Goal: Complete application form

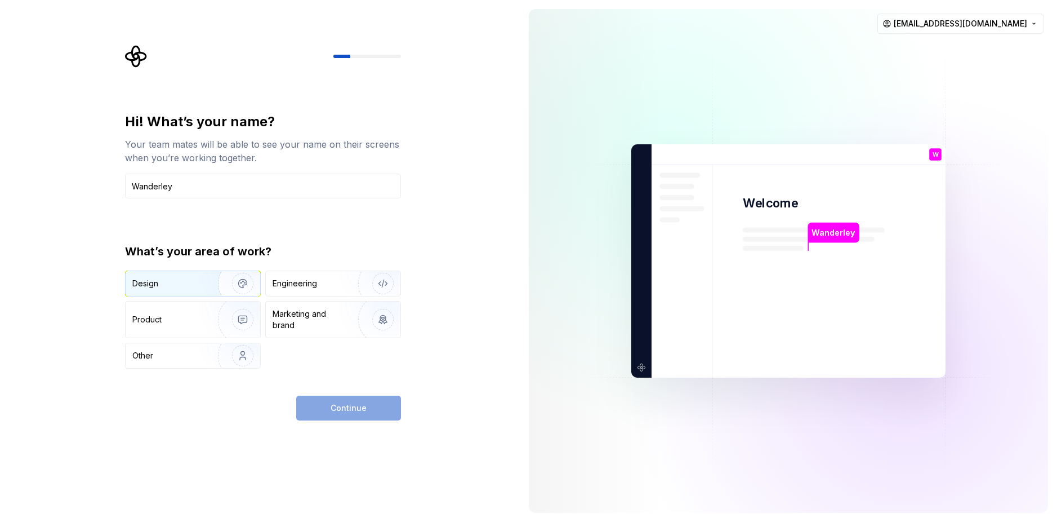
type input "Wanderley"
click at [205, 282] on img "button" at bounding box center [235, 283] width 72 height 75
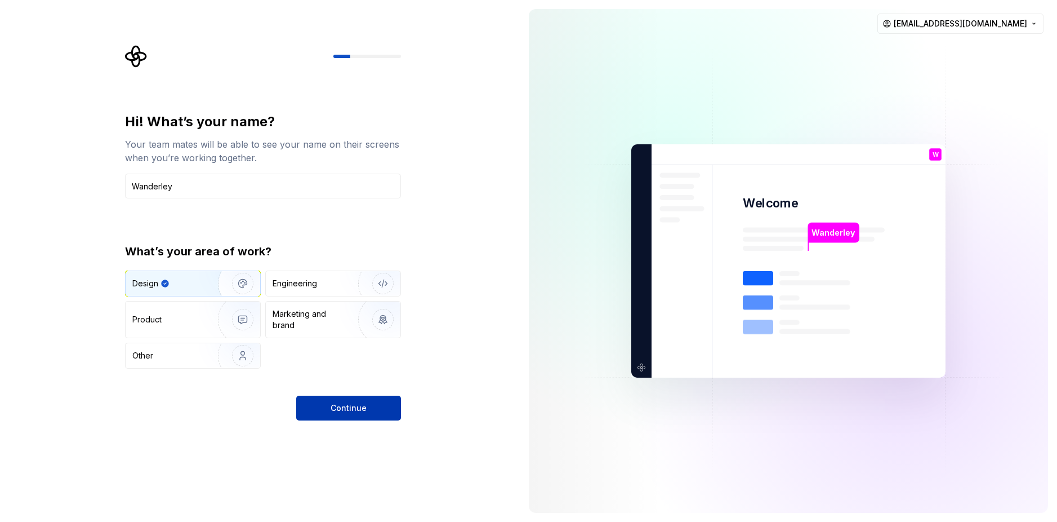
click at [366, 415] on button "Continue" at bounding box center [348, 407] width 105 height 25
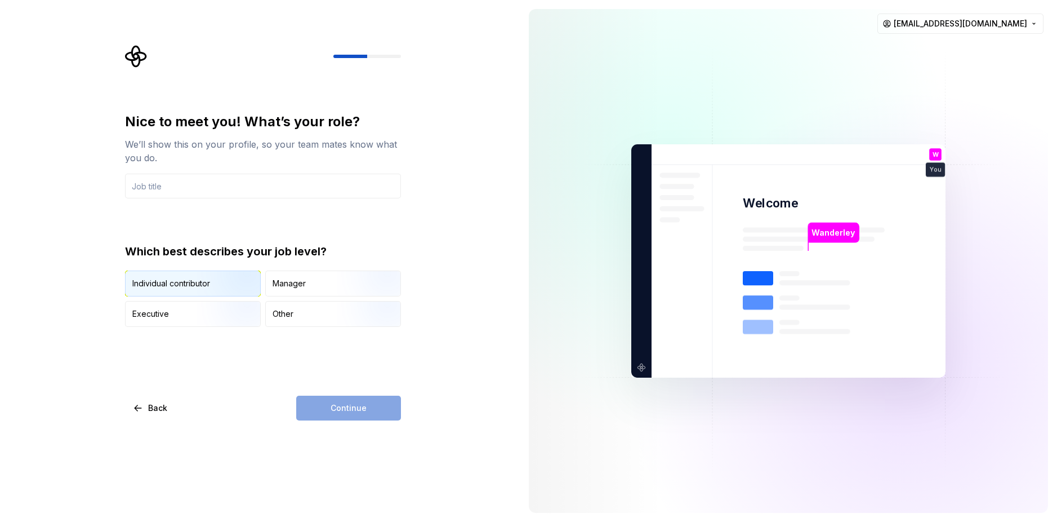
click at [203, 279] on img "button" at bounding box center [233, 297] width 72 height 75
click at [207, 180] on input "text" at bounding box center [263, 185] width 276 height 25
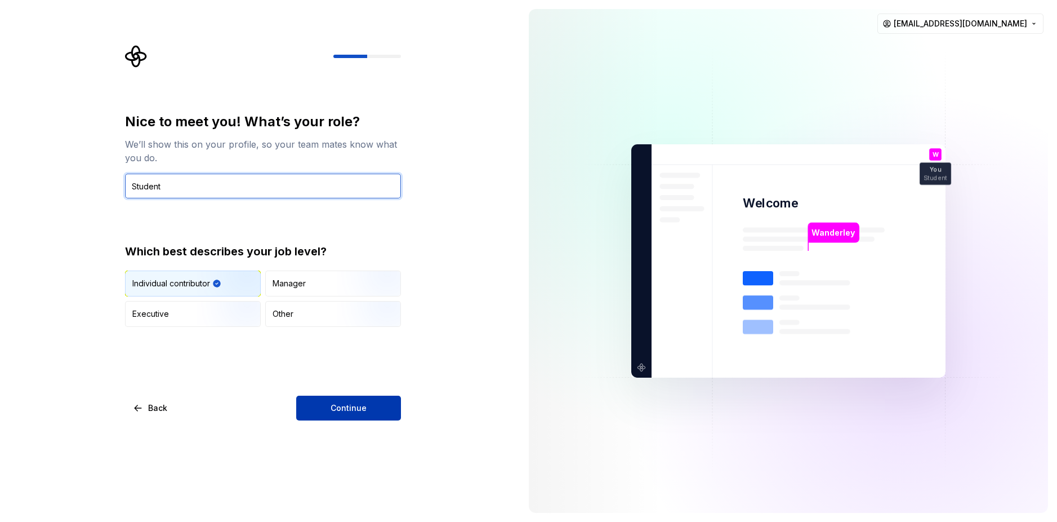
type input "Student"
click at [317, 412] on button "Continue" at bounding box center [348, 407] width 105 height 25
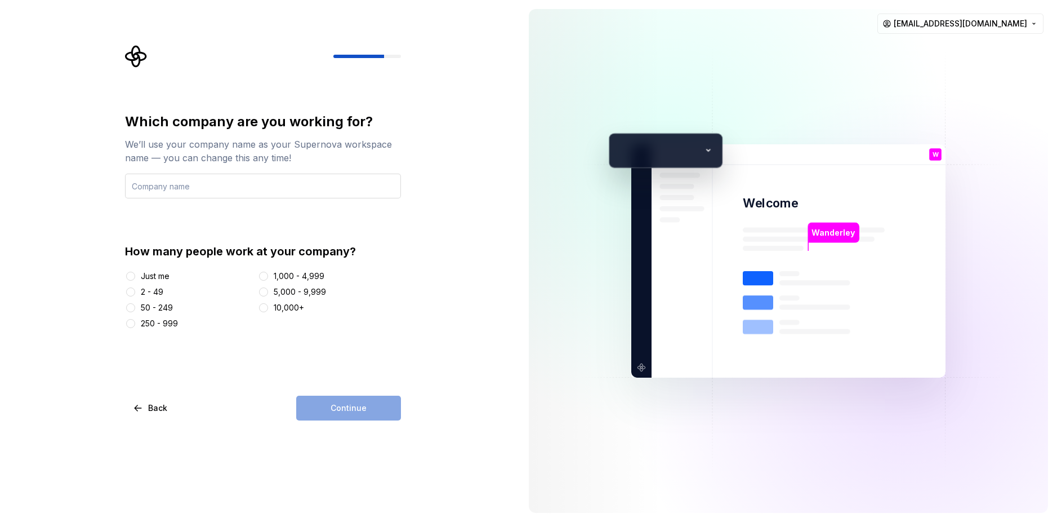
click at [220, 186] on input "text" at bounding box center [263, 185] width 276 height 25
click at [126, 278] on div at bounding box center [130, 275] width 11 height 11
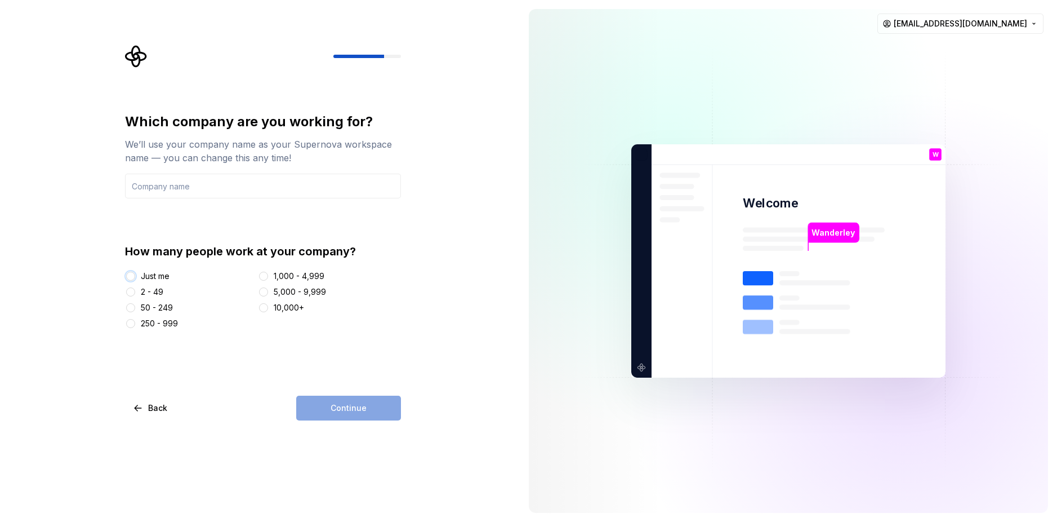
click at [130, 275] on button "Just me" at bounding box center [130, 275] width 9 height 9
click at [202, 188] on input "text" at bounding box center [263, 185] width 276 height 25
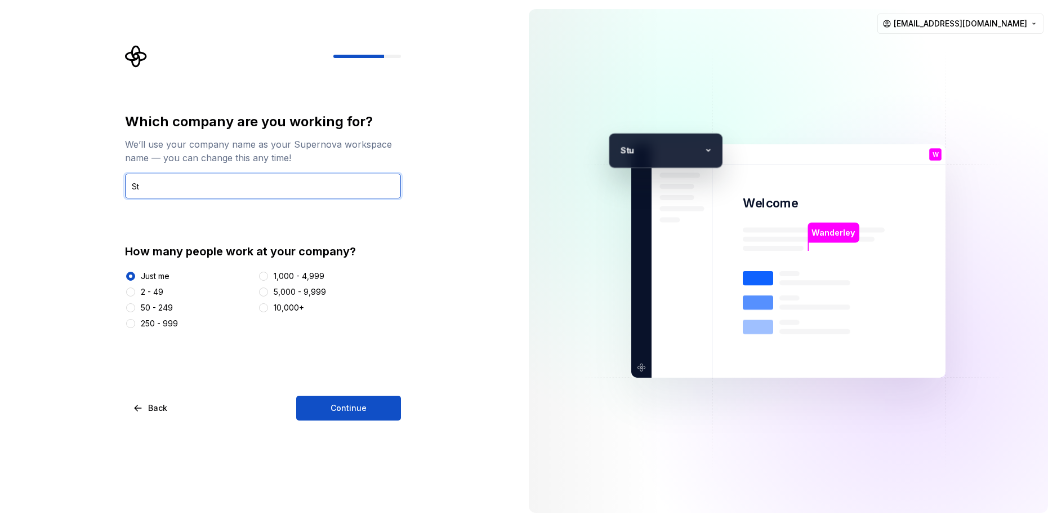
type input "S"
type input "W LACINTRA ME"
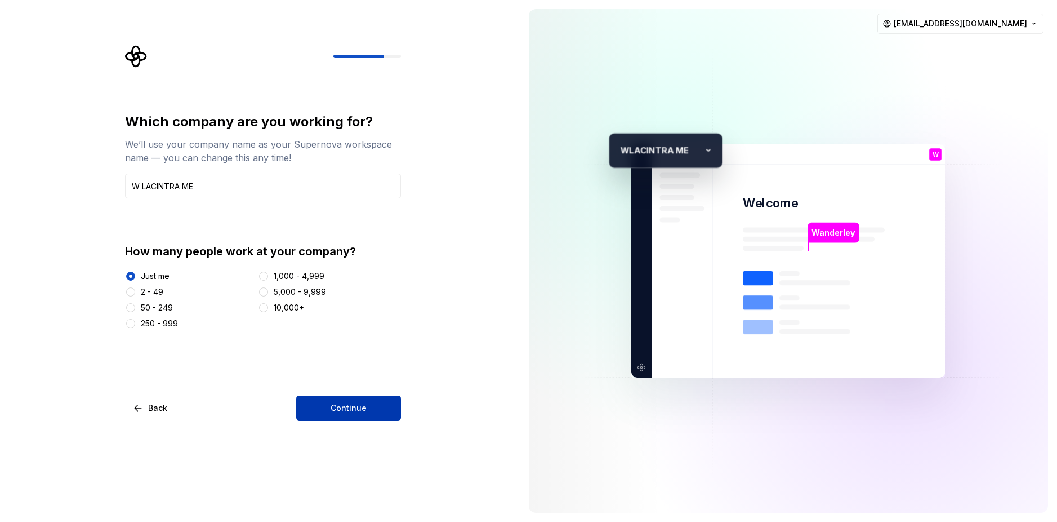
click at [325, 419] on button "Continue" at bounding box center [348, 407] width 105 height 25
